Goal: Task Accomplishment & Management: Complete application form

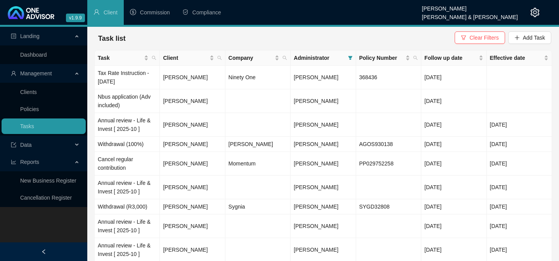
click at [24, 95] on link "Clients" at bounding box center [28, 92] width 17 height 6
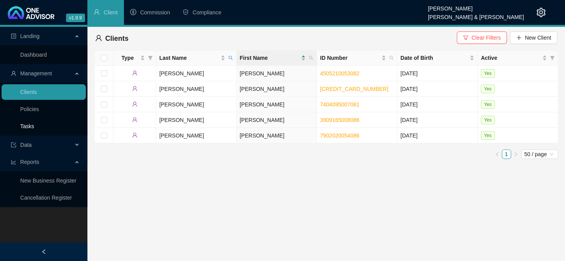
click at [27, 126] on link "Tasks" at bounding box center [27, 126] width 14 height 6
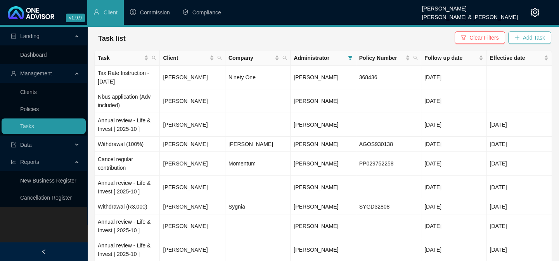
click at [530, 35] on span "Add Task" at bounding box center [534, 37] width 22 height 9
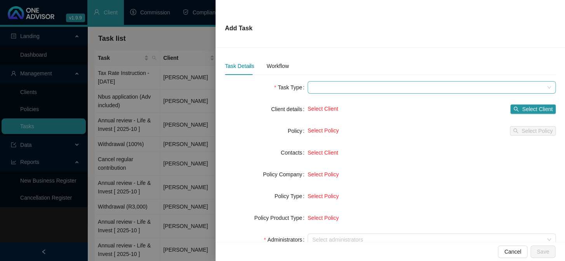
click at [320, 85] on span at bounding box center [431, 87] width 239 height 12
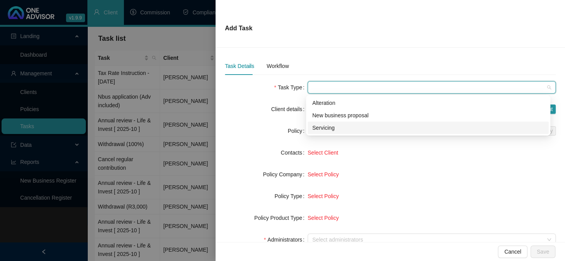
click at [324, 129] on div "Servicing" at bounding box center [428, 127] width 232 height 9
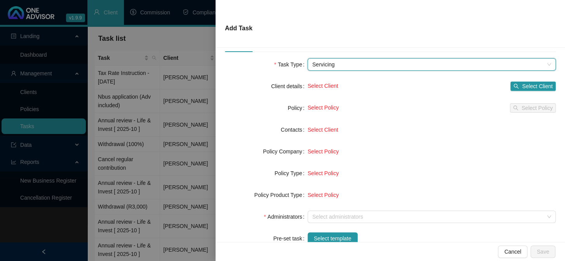
scroll to position [35, 0]
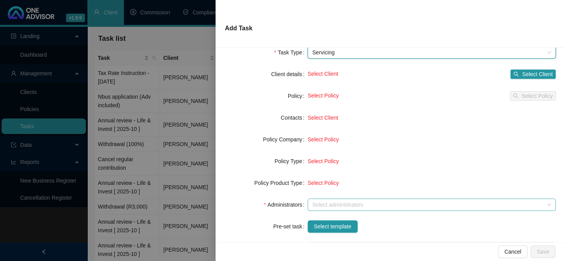
click at [317, 204] on div at bounding box center [427, 205] width 237 height 6
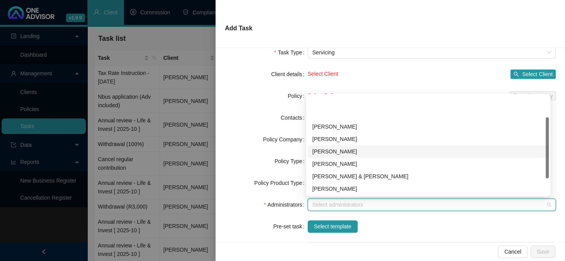
scroll to position [62, 0]
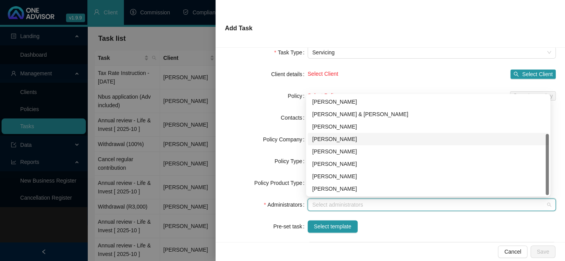
click at [325, 140] on div "[PERSON_NAME]" at bounding box center [428, 139] width 232 height 9
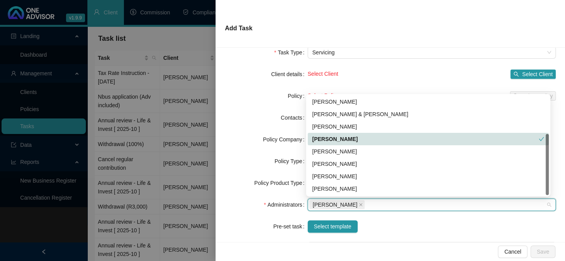
click at [325, 140] on div "[PERSON_NAME]" at bounding box center [425, 139] width 226 height 9
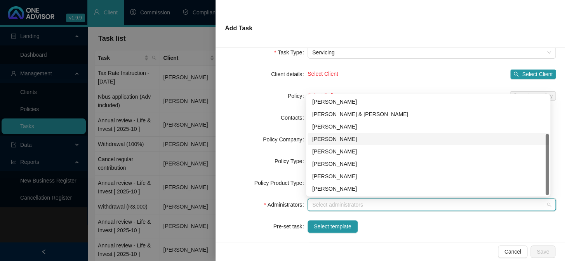
scroll to position [27, 0]
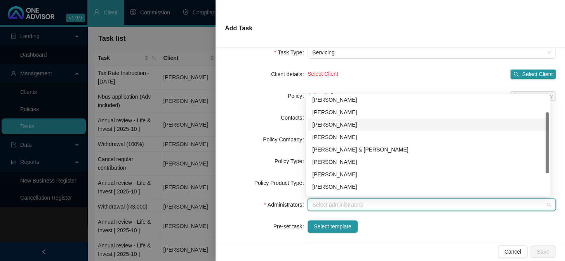
click at [324, 119] on div "[PERSON_NAME]" at bounding box center [427, 124] width 241 height 12
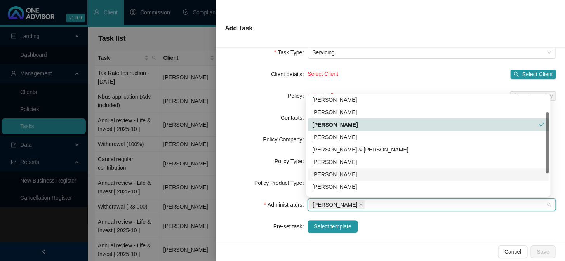
click at [324, 170] on div "[PERSON_NAME]" at bounding box center [428, 174] width 232 height 9
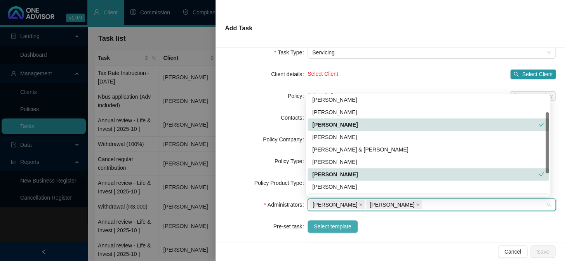
click at [333, 224] on span "Select template" at bounding box center [333, 226] width 38 height 9
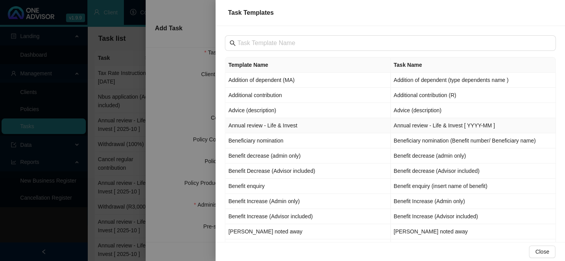
click at [244, 122] on td "Annual review - Life & Invest" at bounding box center [307, 125] width 165 height 15
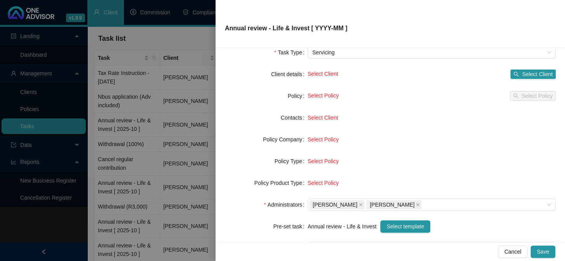
scroll to position [70, 0]
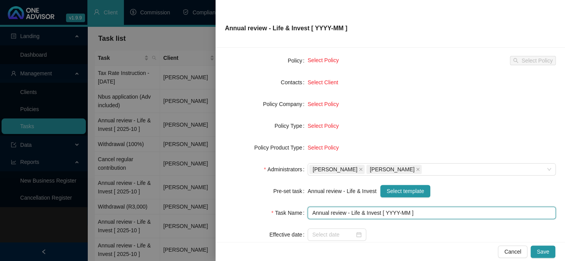
drag, startPoint x: 395, startPoint y: 211, endPoint x: 388, endPoint y: 225, distance: 16.0
click at [394, 213] on input "Annual review - Life & Invest [ YYYY-MM ]" at bounding box center [431, 212] width 248 height 12
type input "Annual review - Life & Invest [ 2025-10 ]"
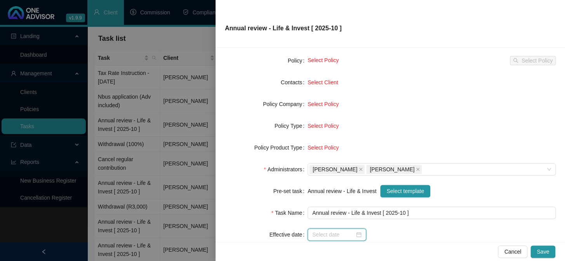
click at [331, 233] on input at bounding box center [333, 234] width 42 height 9
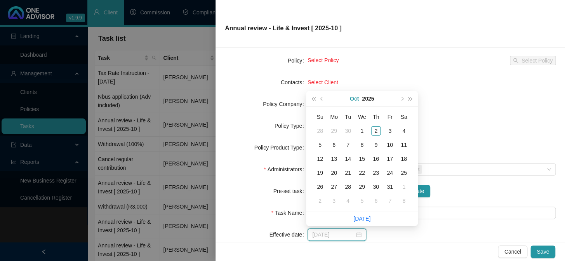
type input "[DATE]"
click at [360, 130] on div "1" at bounding box center [361, 130] width 9 height 9
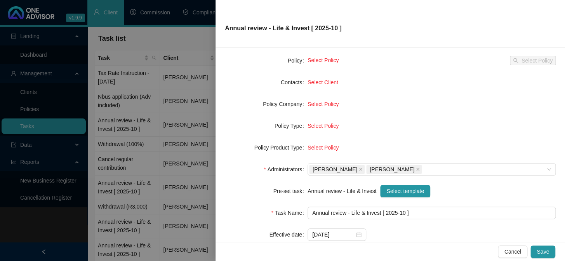
scroll to position [0, 0]
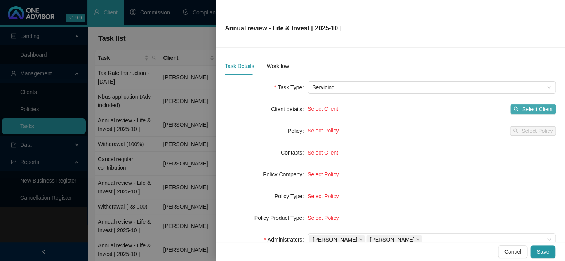
click at [545, 110] on span "Select Client" at bounding box center [537, 109] width 31 height 9
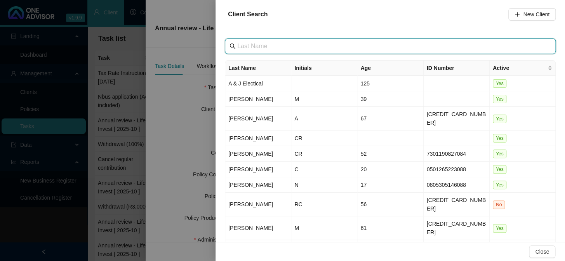
click at [314, 46] on input "text" at bounding box center [390, 46] width 307 height 9
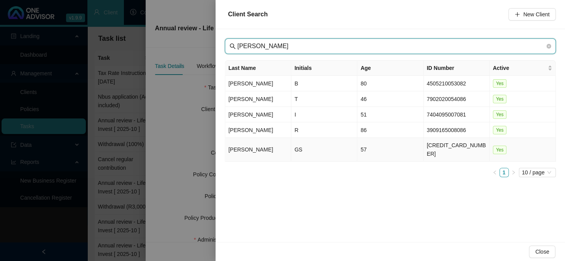
type input "[PERSON_NAME]"
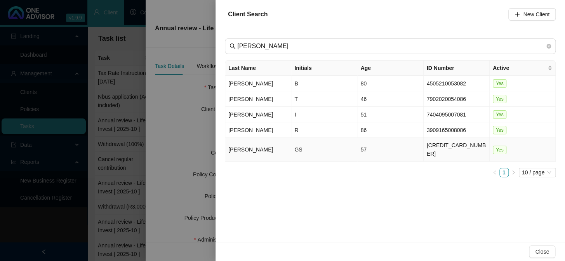
click at [230, 145] on td "[PERSON_NAME]" at bounding box center [258, 150] width 66 height 24
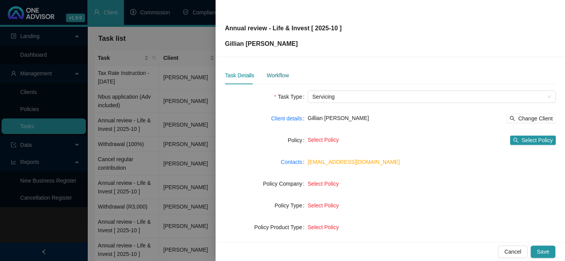
click at [274, 72] on div "Workflow" at bounding box center [277, 75] width 22 height 9
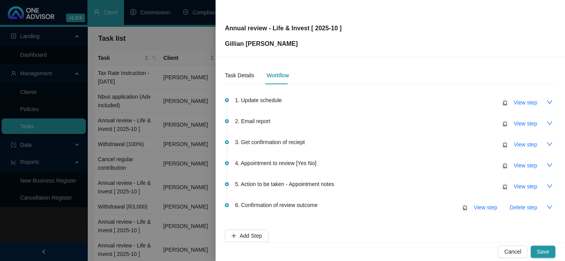
scroll to position [46, 0]
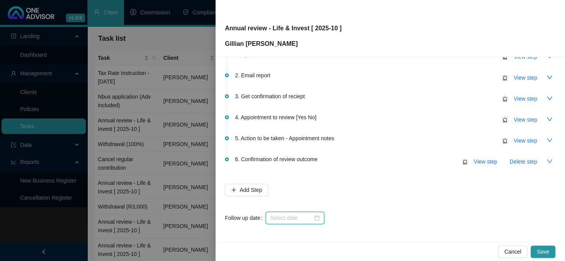
click at [280, 218] on input at bounding box center [291, 217] width 42 height 9
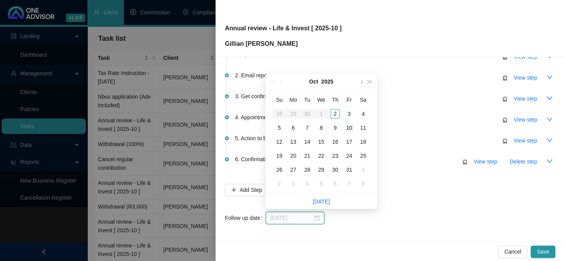
type input "[DATE]"
click at [352, 127] on div "10" at bounding box center [348, 127] width 9 height 9
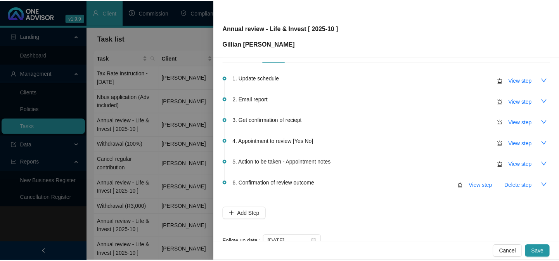
scroll to position [0, 0]
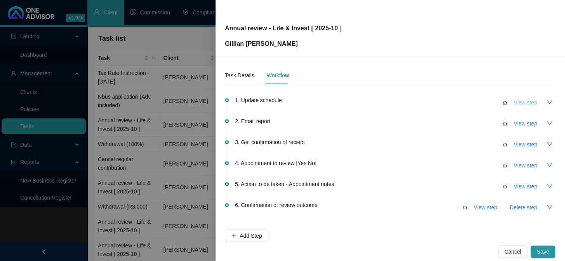
click at [521, 101] on span "View step" at bounding box center [524, 102] width 23 height 9
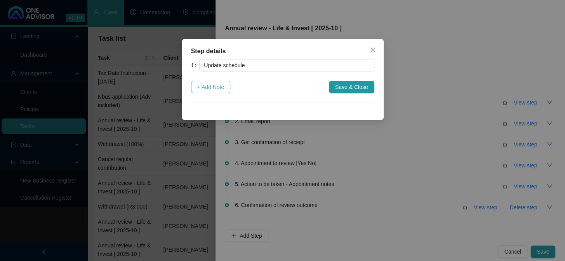
click at [216, 88] on span "+ Add Note" at bounding box center [210, 87] width 27 height 9
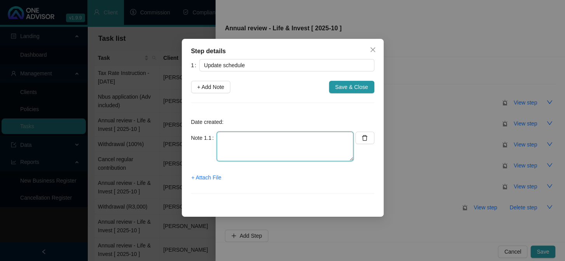
click at [237, 145] on textarea at bounding box center [285, 146] width 137 height 29
click at [244, 156] on textarea "Invest Updated Med Aid Updated No Vitally option" at bounding box center [285, 146] width 137 height 29
type textarea "Invest Updated Med Aid Updated No Vitality option"
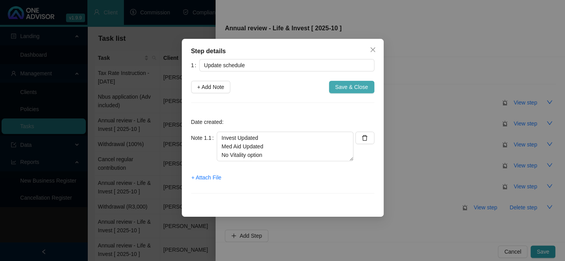
click at [341, 89] on span "Save & Close" at bounding box center [351, 87] width 33 height 9
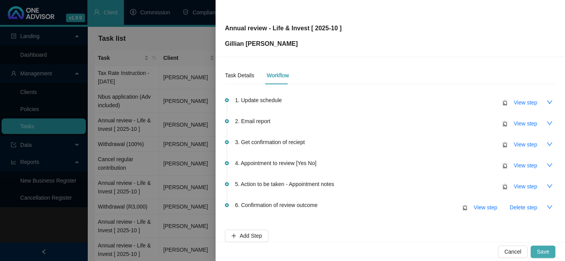
click at [541, 249] on span "Save" at bounding box center [542, 251] width 12 height 9
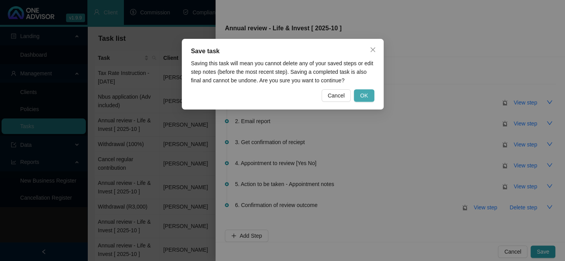
click at [364, 95] on span "OK" at bounding box center [364, 95] width 8 height 9
